Goal: Information Seeking & Learning: Learn about a topic

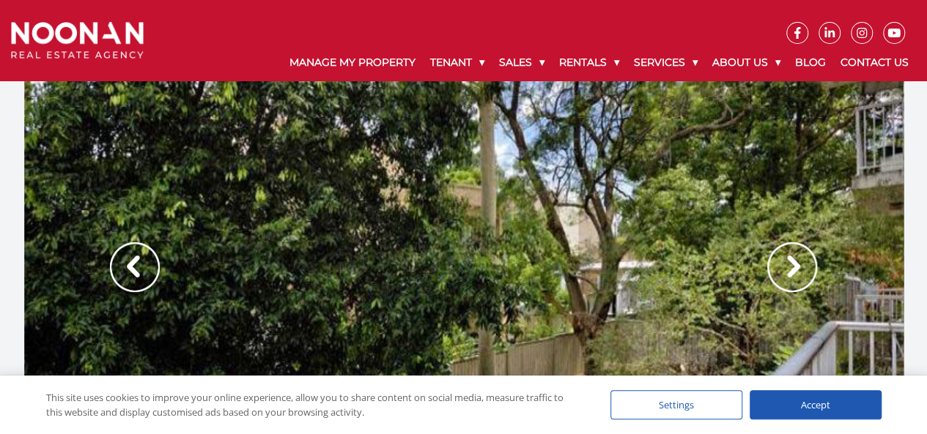
drag, startPoint x: 932, startPoint y: 40, endPoint x: 936, endPoint y: 33, distance: 8.5
click at [800, 285] on img at bounding box center [792, 267] width 50 height 50
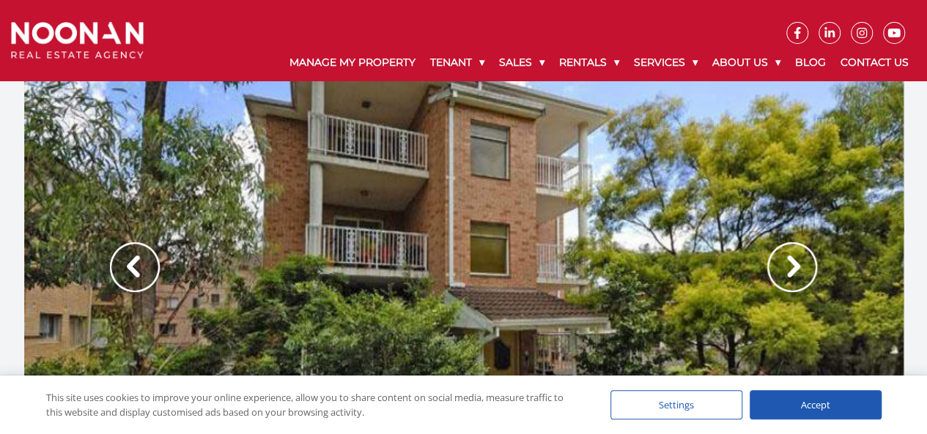
click at [799, 278] on img at bounding box center [792, 267] width 50 height 50
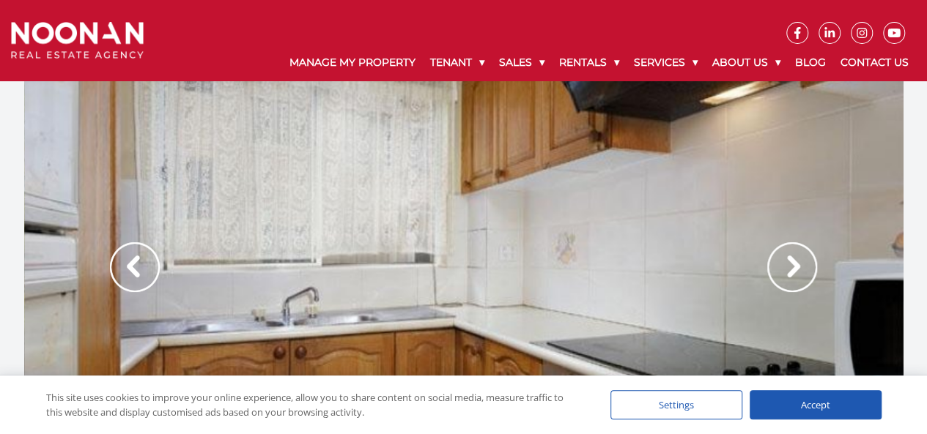
click at [799, 278] on img at bounding box center [792, 267] width 50 height 50
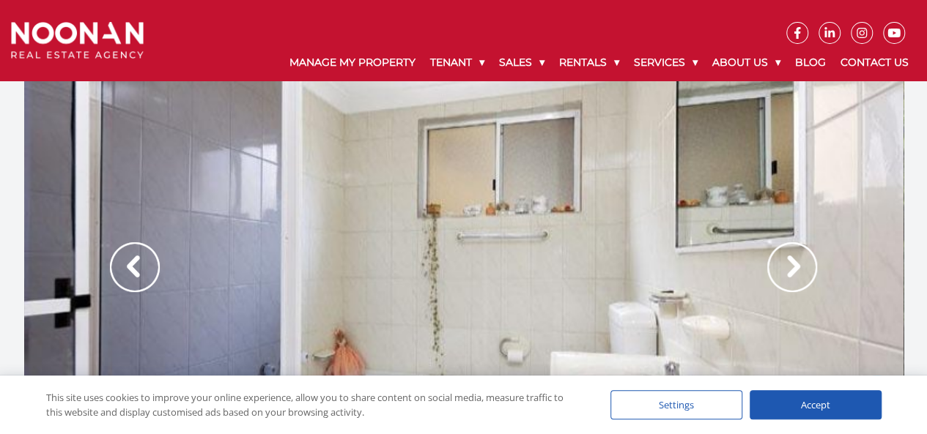
click at [799, 278] on img at bounding box center [792, 267] width 50 height 50
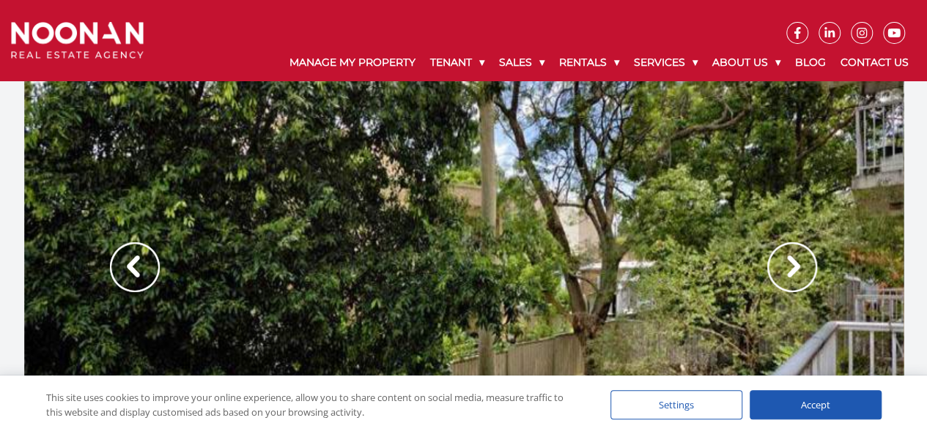
click at [799, 278] on img at bounding box center [792, 267] width 50 height 50
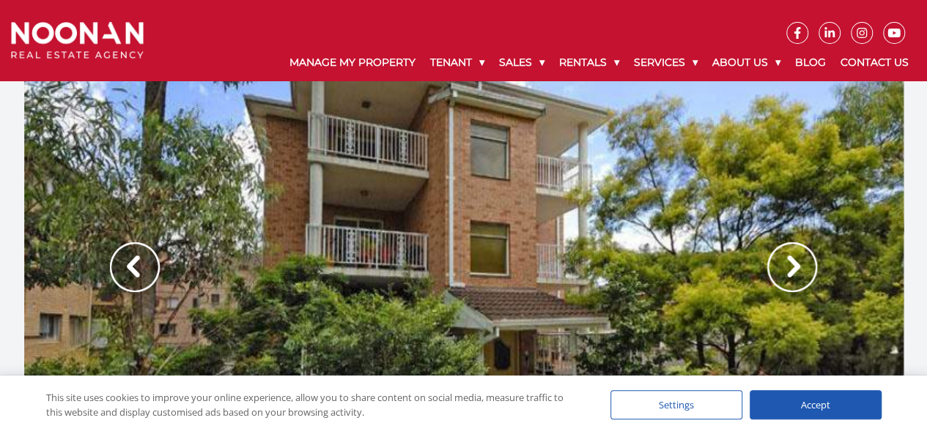
click at [799, 278] on img at bounding box center [792, 267] width 50 height 50
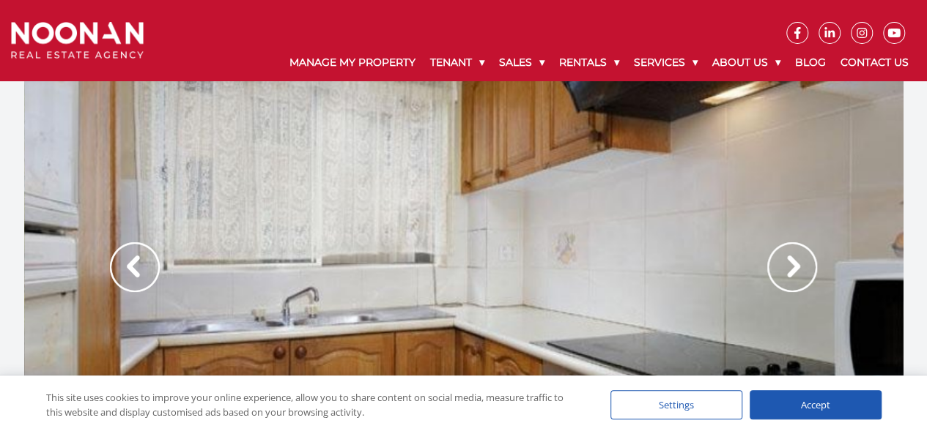
click at [799, 278] on img at bounding box center [792, 267] width 50 height 50
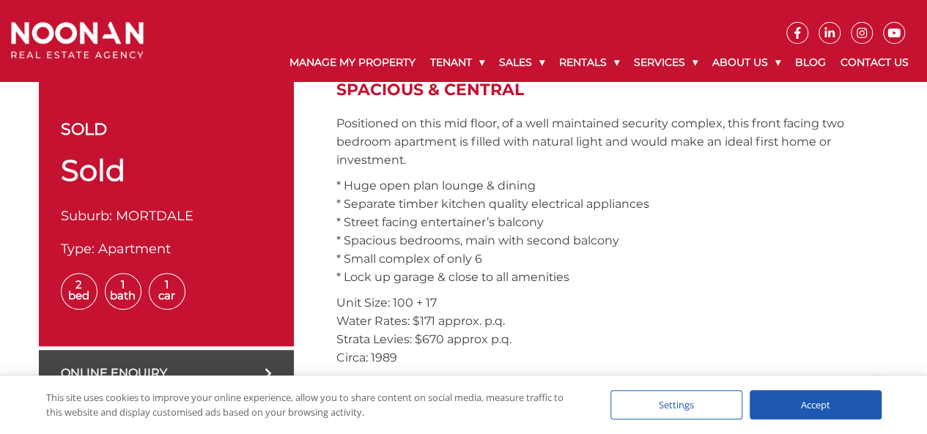
scroll to position [510, 0]
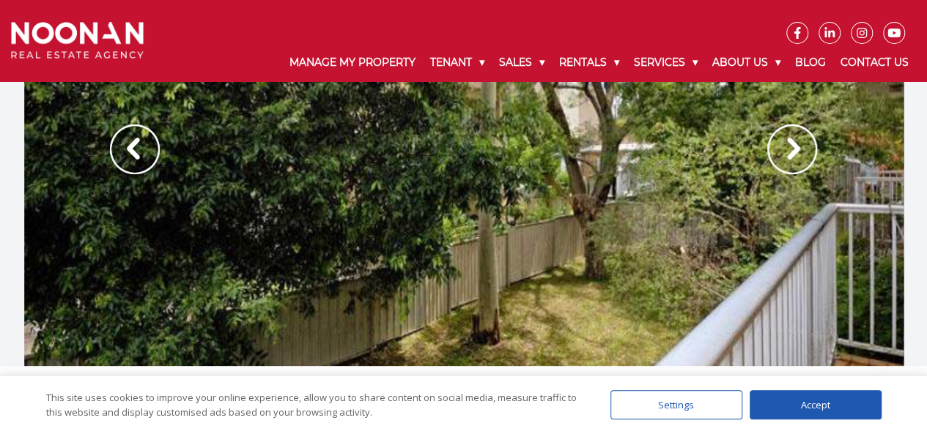
scroll to position [15, 0]
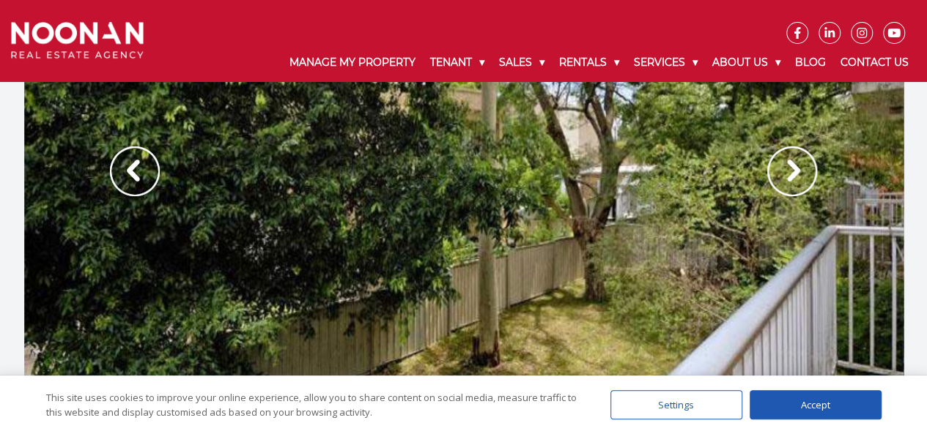
click at [781, 185] on img at bounding box center [792, 171] width 50 height 50
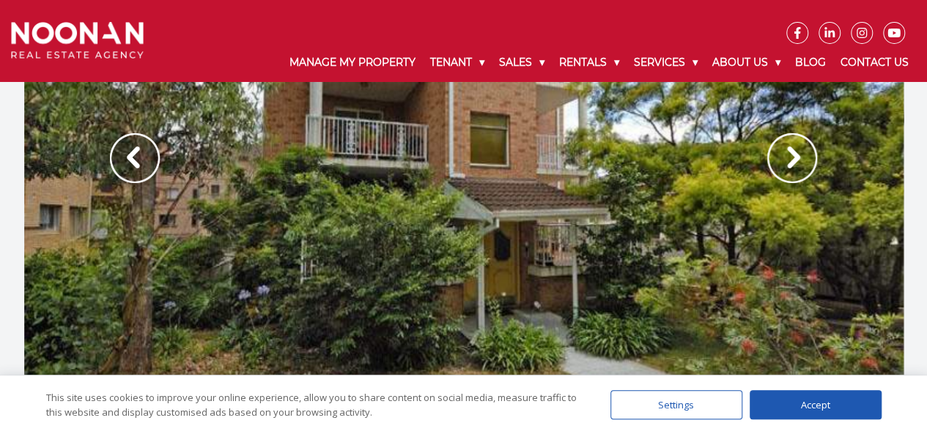
scroll to position [0, 0]
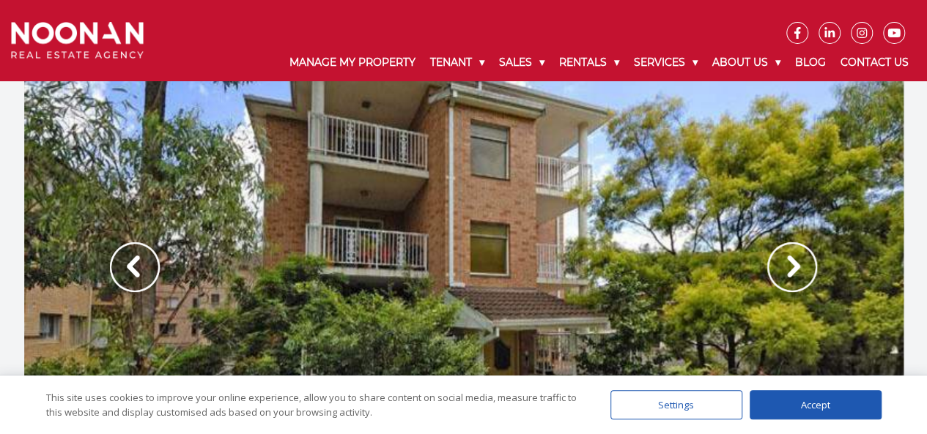
click at [791, 260] on img at bounding box center [792, 267] width 50 height 50
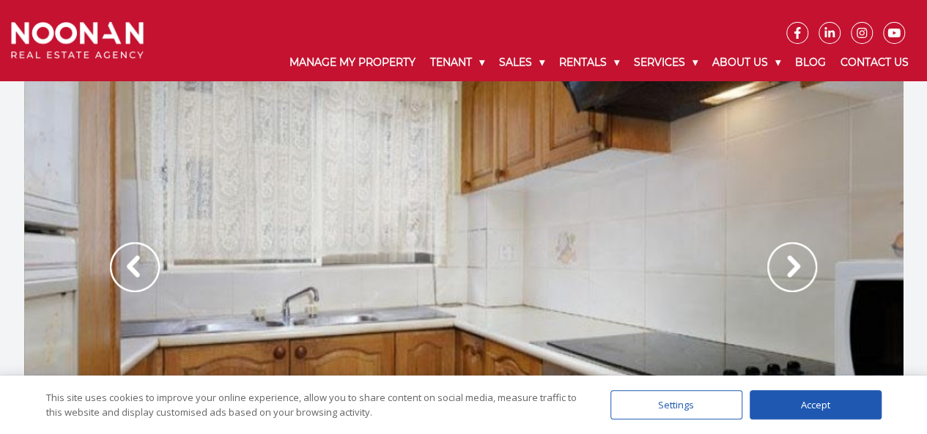
click at [792, 267] on img at bounding box center [792, 267] width 50 height 50
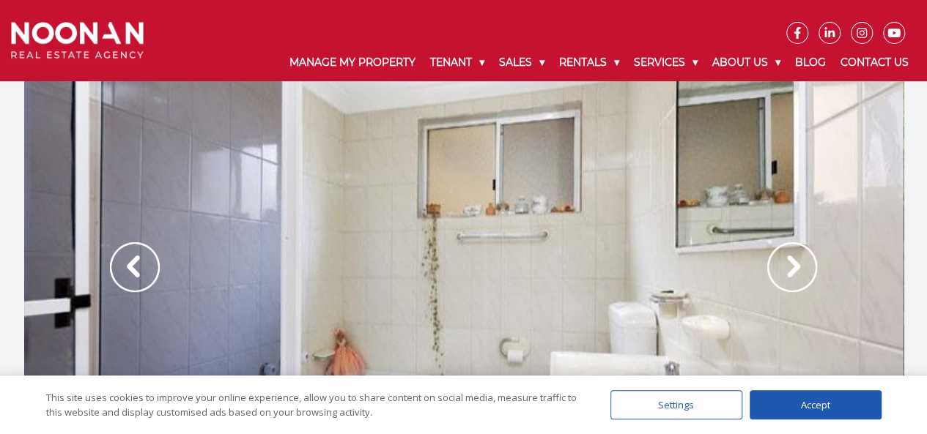
click at [792, 267] on img at bounding box center [792, 267] width 50 height 50
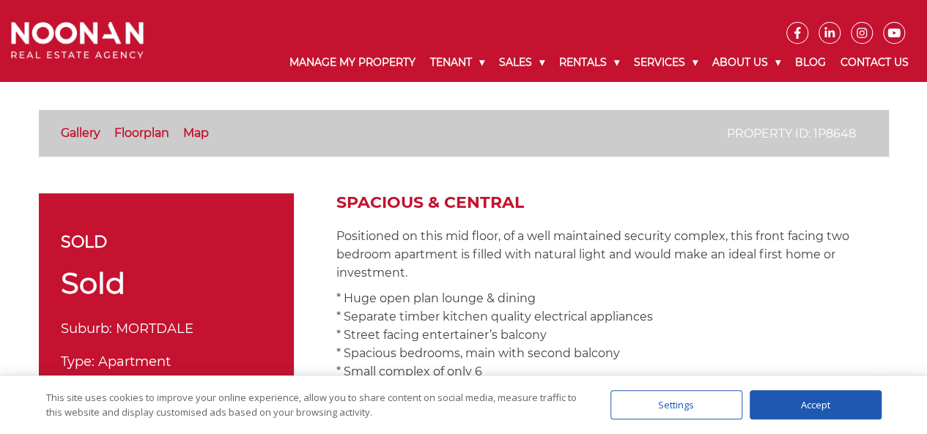
scroll to position [381, 0]
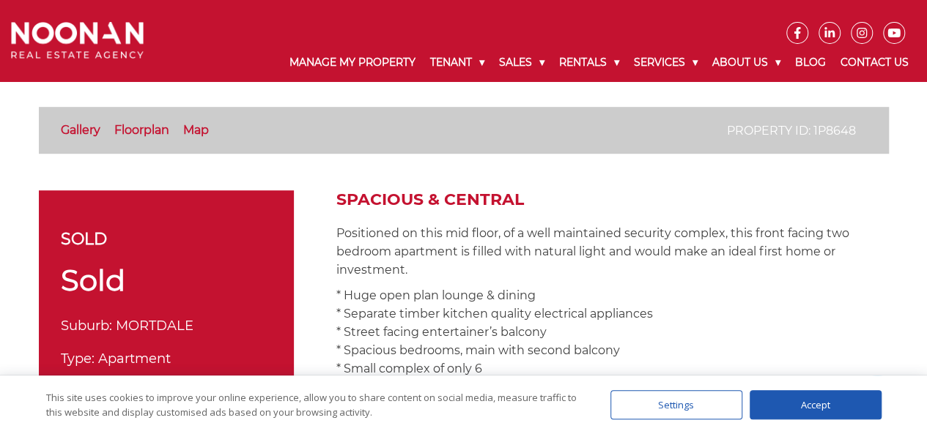
click at [139, 133] on link "Floorplan" at bounding box center [141, 130] width 55 height 14
